Goal: Transaction & Acquisition: Purchase product/service

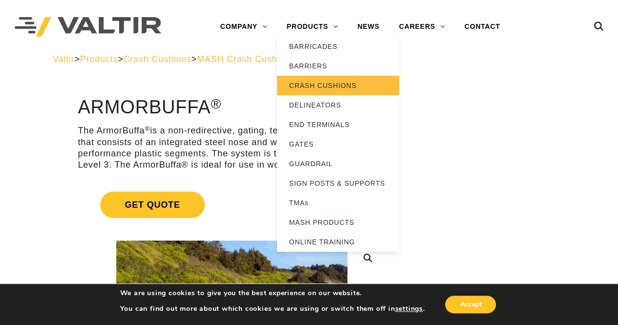
click at [313, 87] on link "CRASH CUSHIONS" at bounding box center [338, 86] width 122 height 20
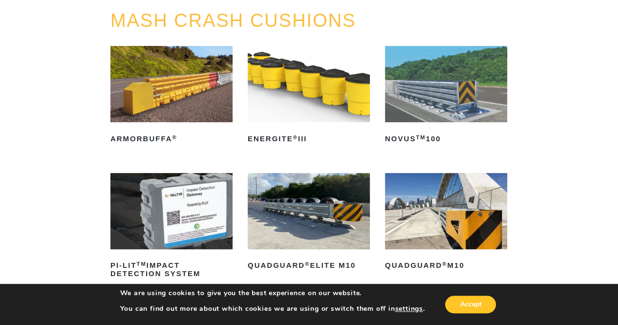
scroll to position [146, 0]
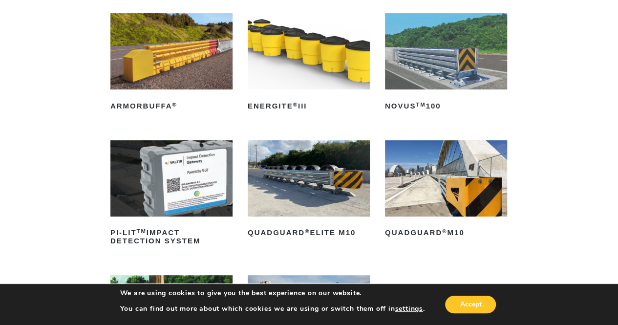
click at [420, 189] on img at bounding box center [446, 178] width 122 height 76
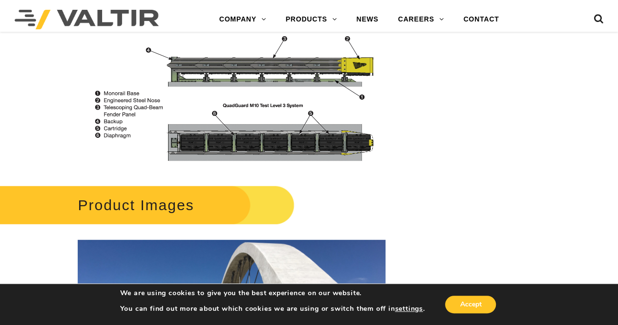
scroll to position [1221, 0]
